Goal: Information Seeking & Learning: Learn about a topic

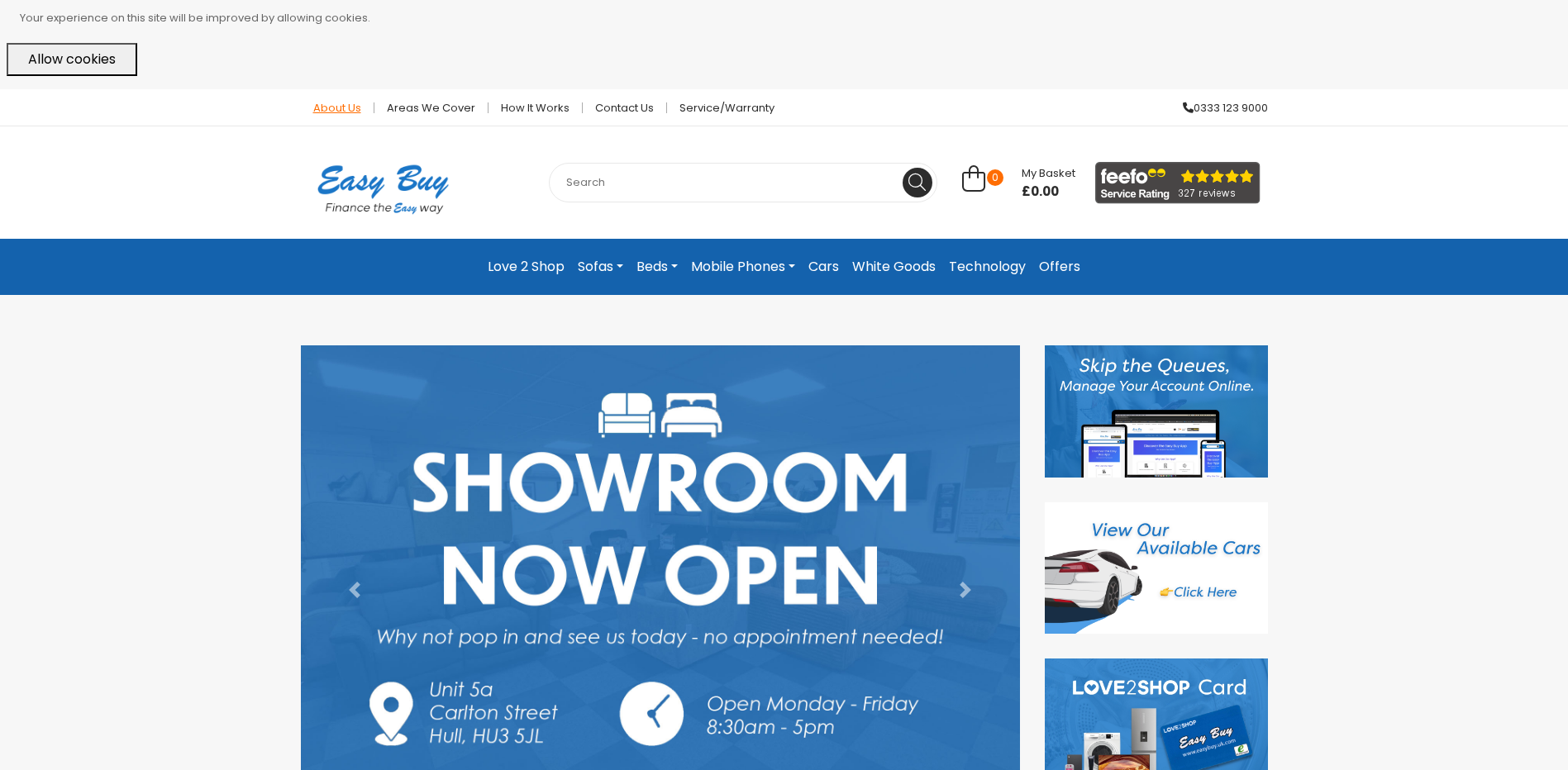
click at [325, 102] on link "About Us" at bounding box center [337, 108] width 74 height 11
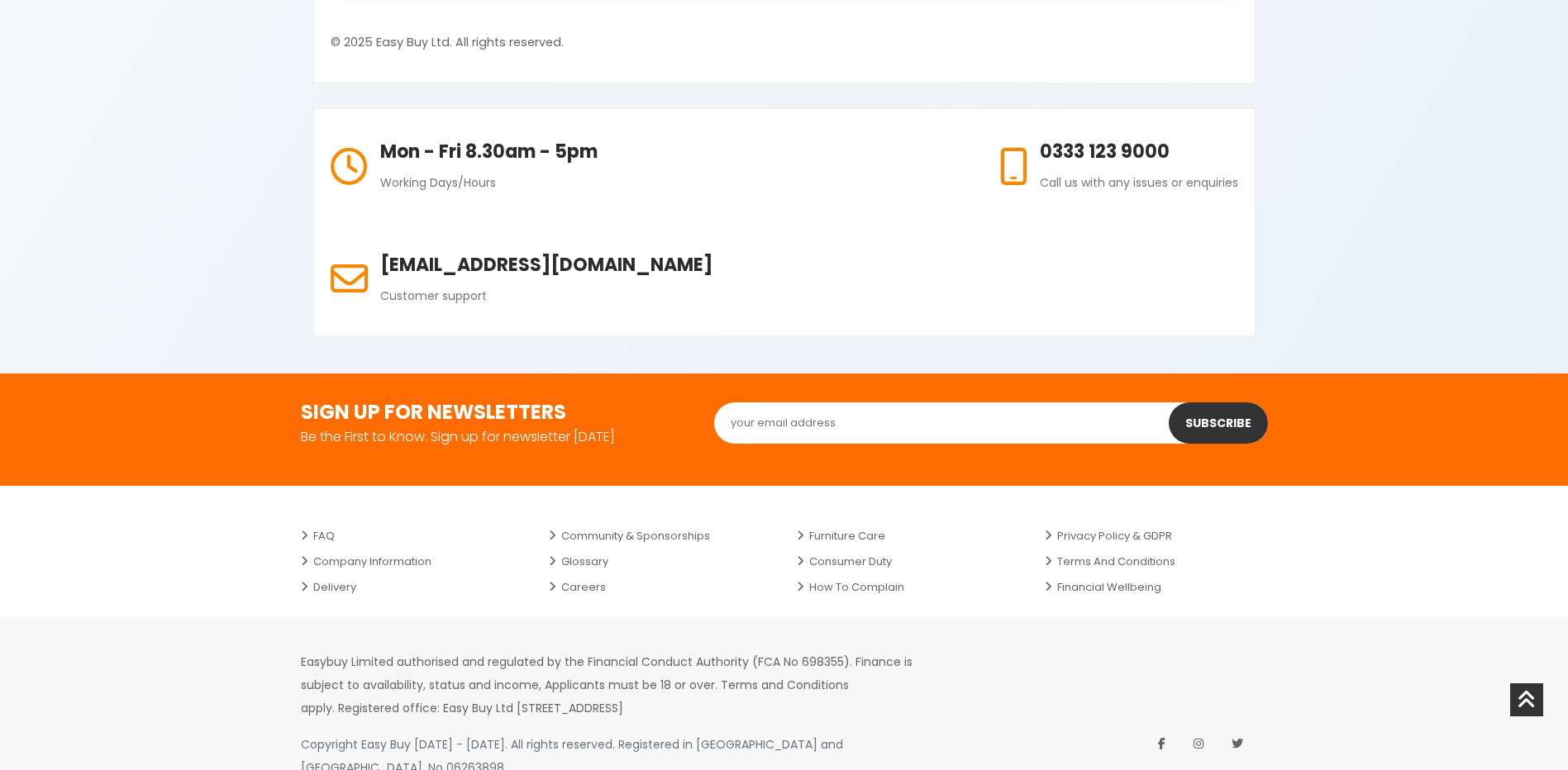
scroll to position [1597, 0]
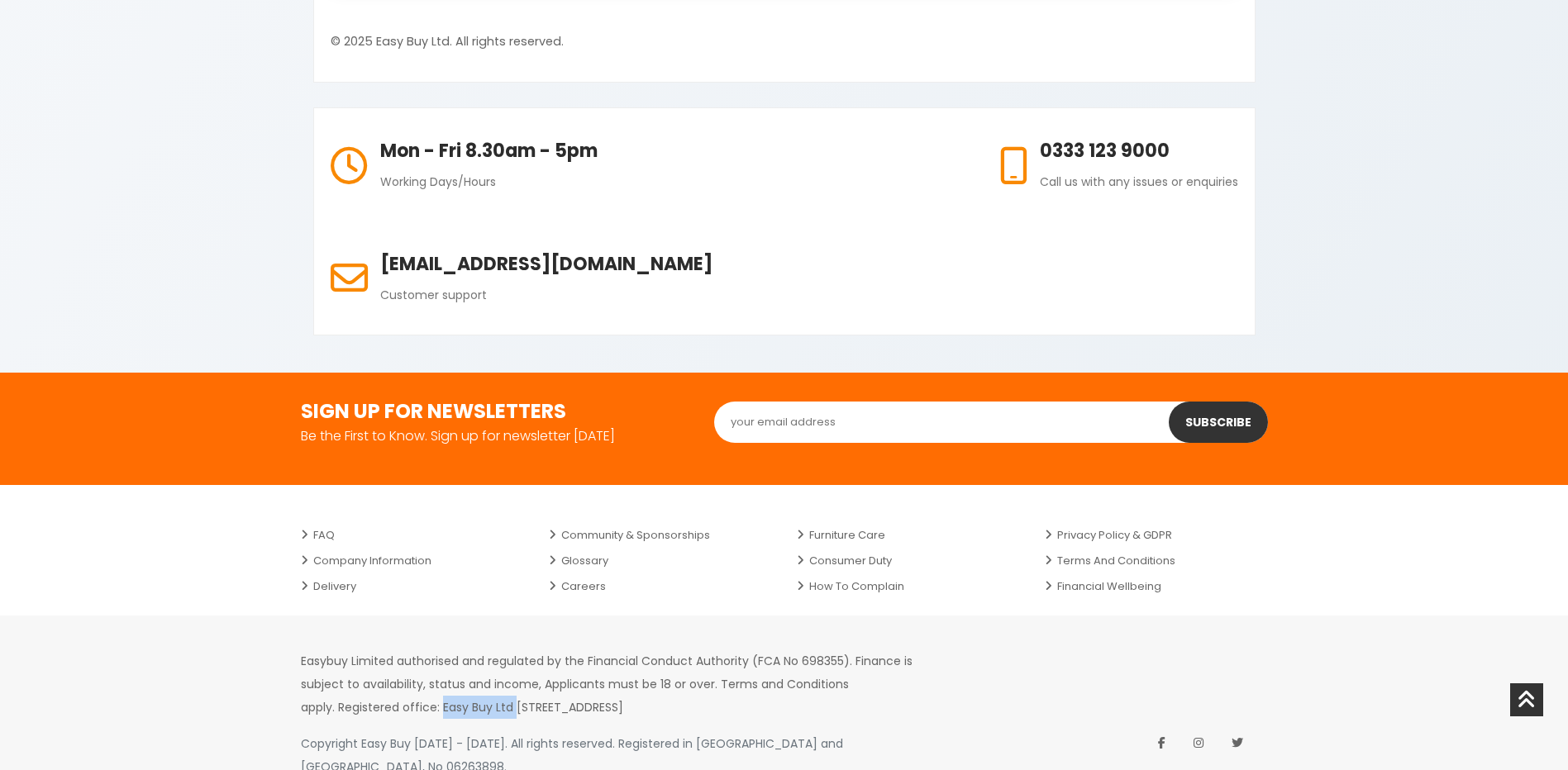
drag, startPoint x: 442, startPoint y: 592, endPoint x: 513, endPoint y: 596, distance: 71.1
click at [513, 650] on p "Easybuy Limited authorised and regulated by the Financial Conduct Authority (FC…" at bounding box center [623, 685] width 645 height 69
copy p "Easy Buy Ltd"
